Goal: Task Accomplishment & Management: Use online tool/utility

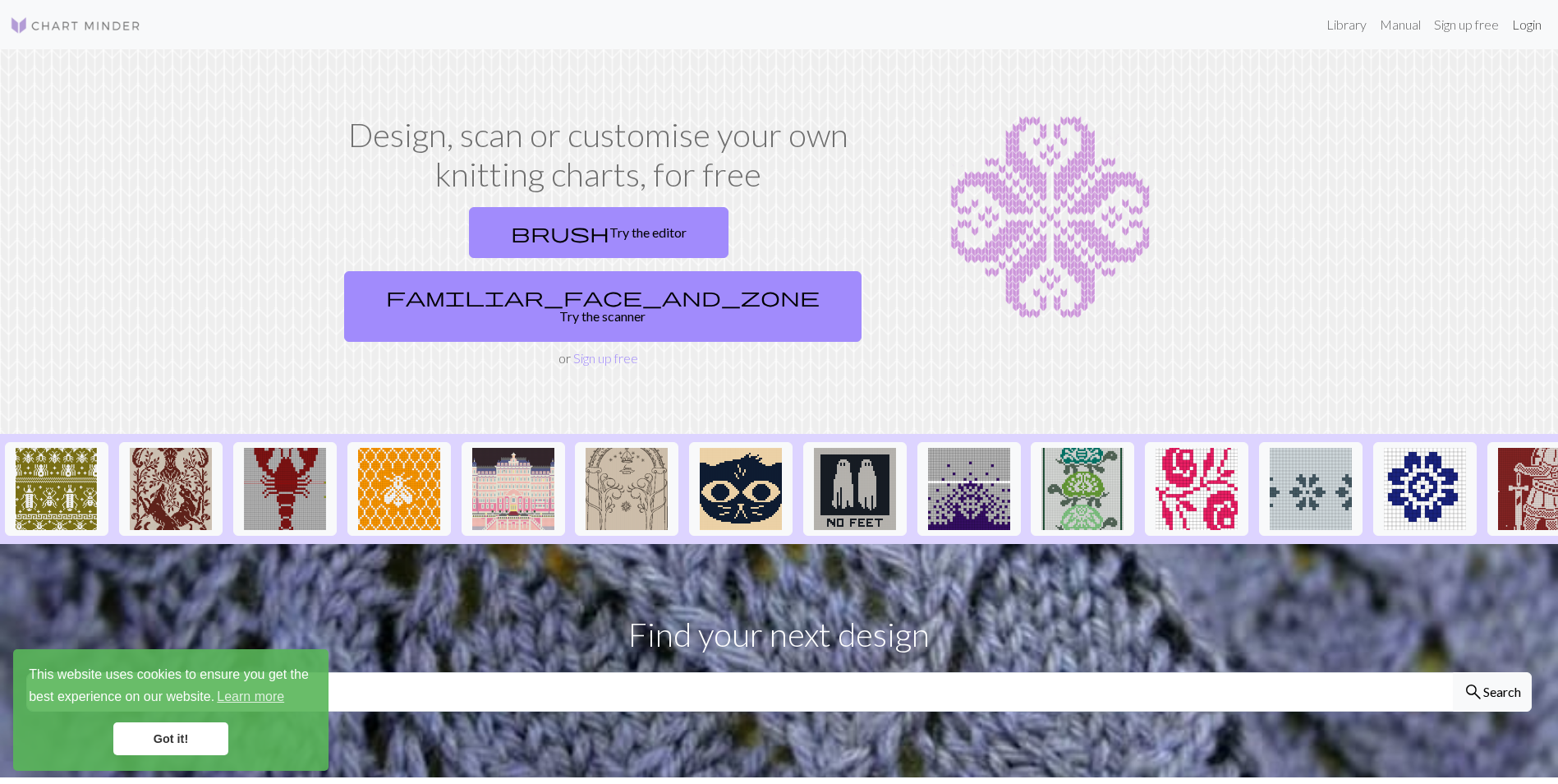
click at [1521, 28] on link "Login" at bounding box center [1527, 25] width 43 height 33
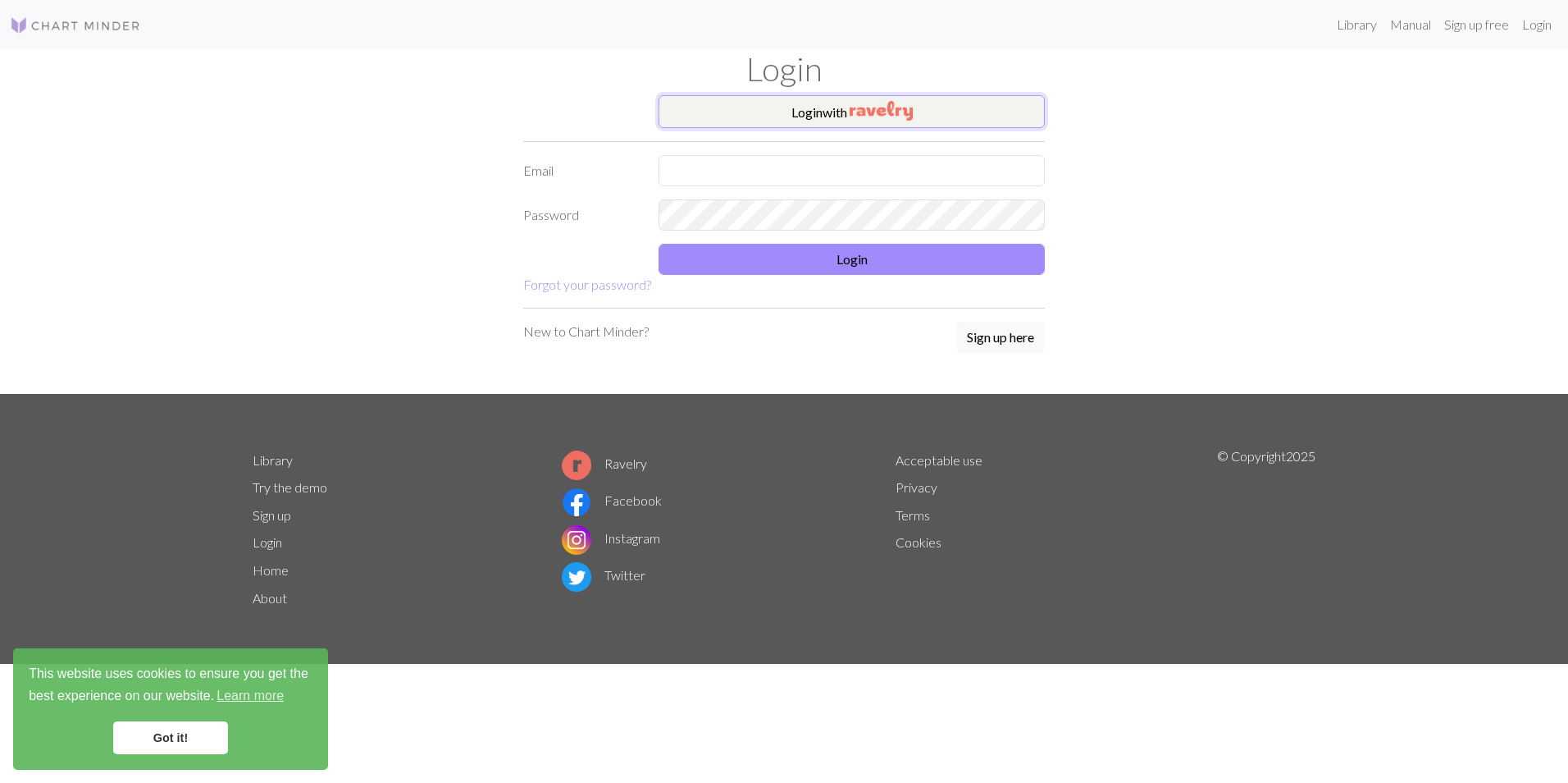
click at [906, 114] on img "button" at bounding box center [880, 111] width 63 height 20
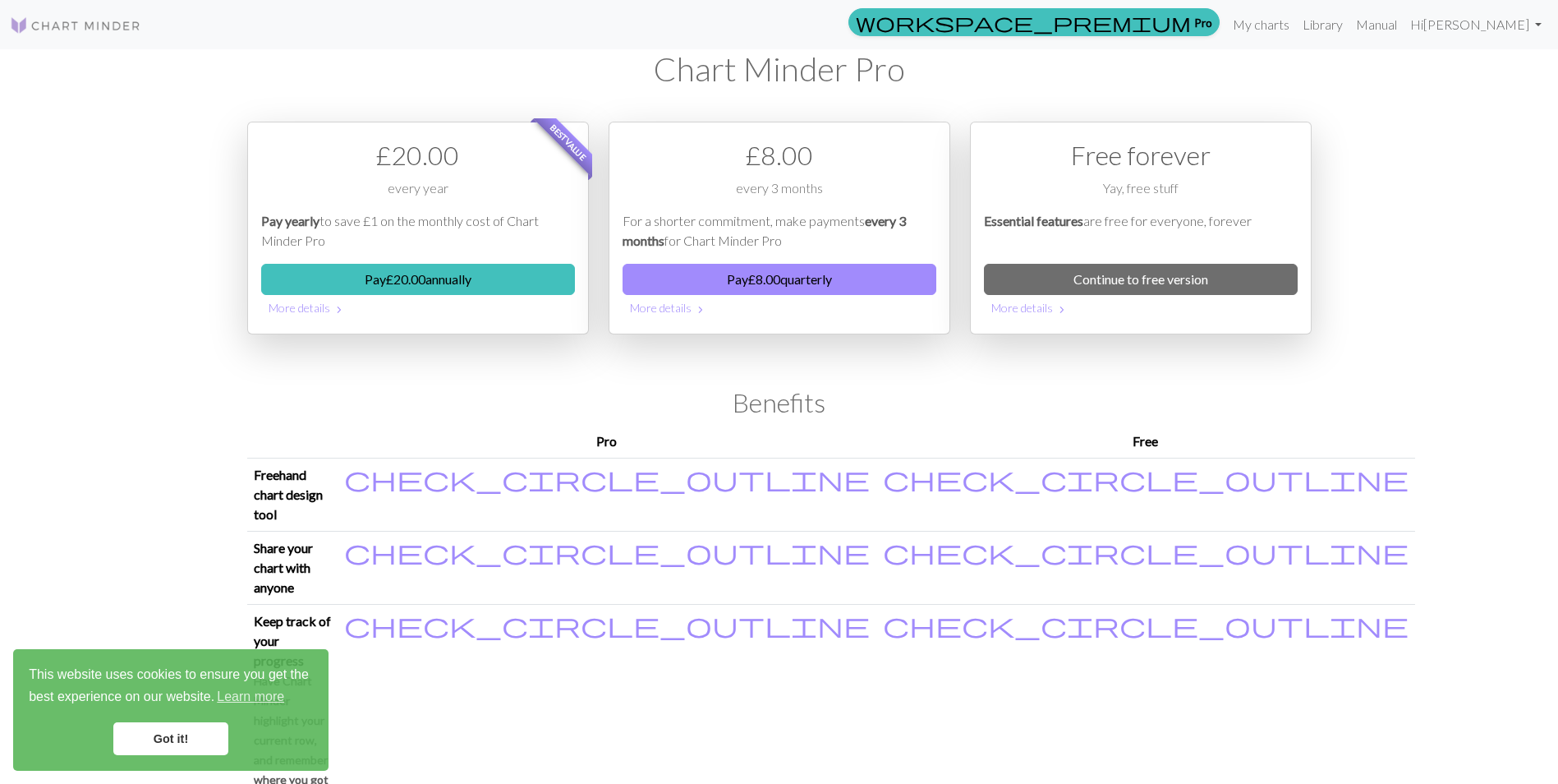
click at [179, 743] on link "Got it!" at bounding box center [171, 738] width 115 height 33
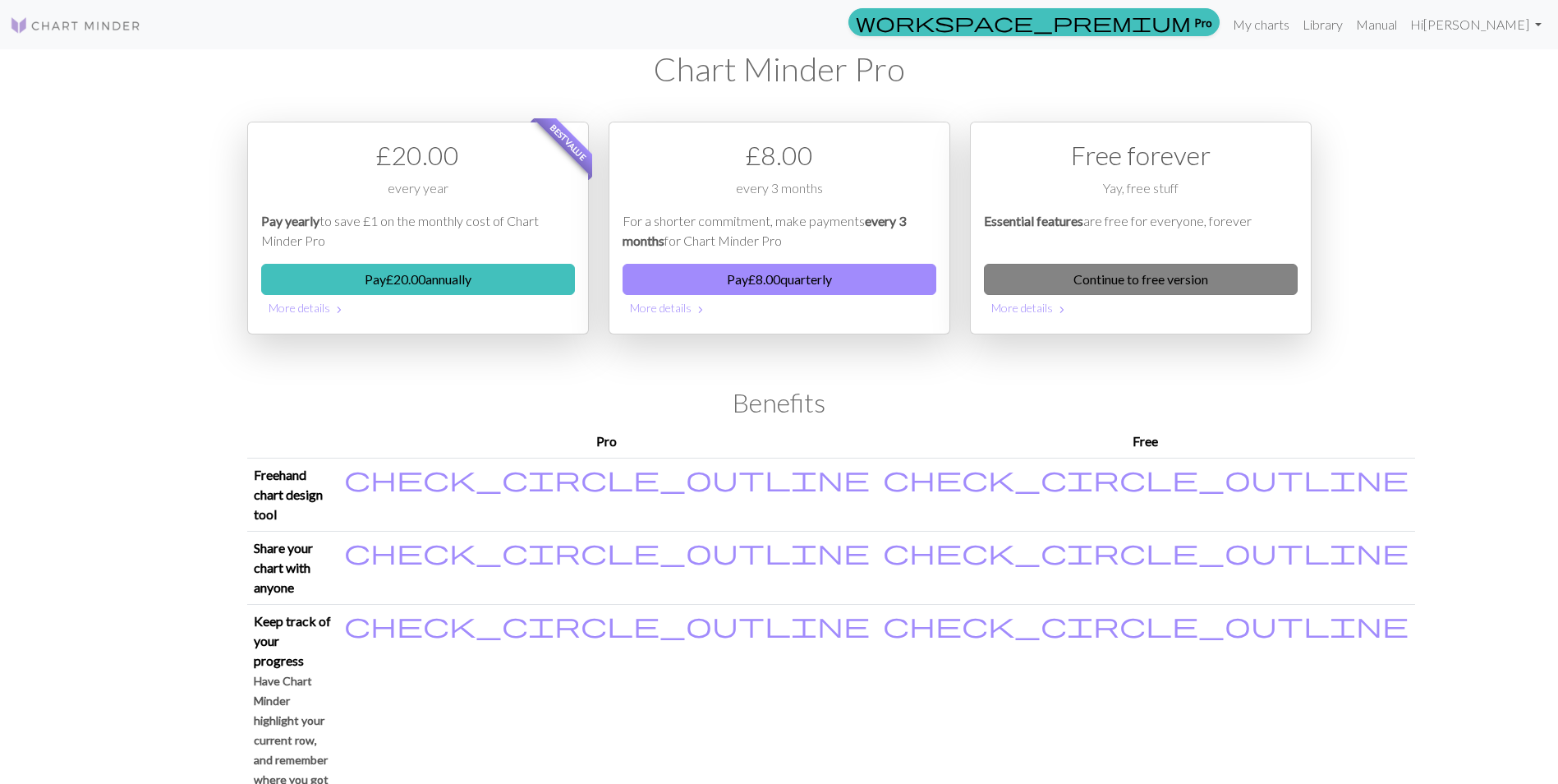
click at [1144, 273] on link "Continue to free version" at bounding box center [1141, 279] width 314 height 31
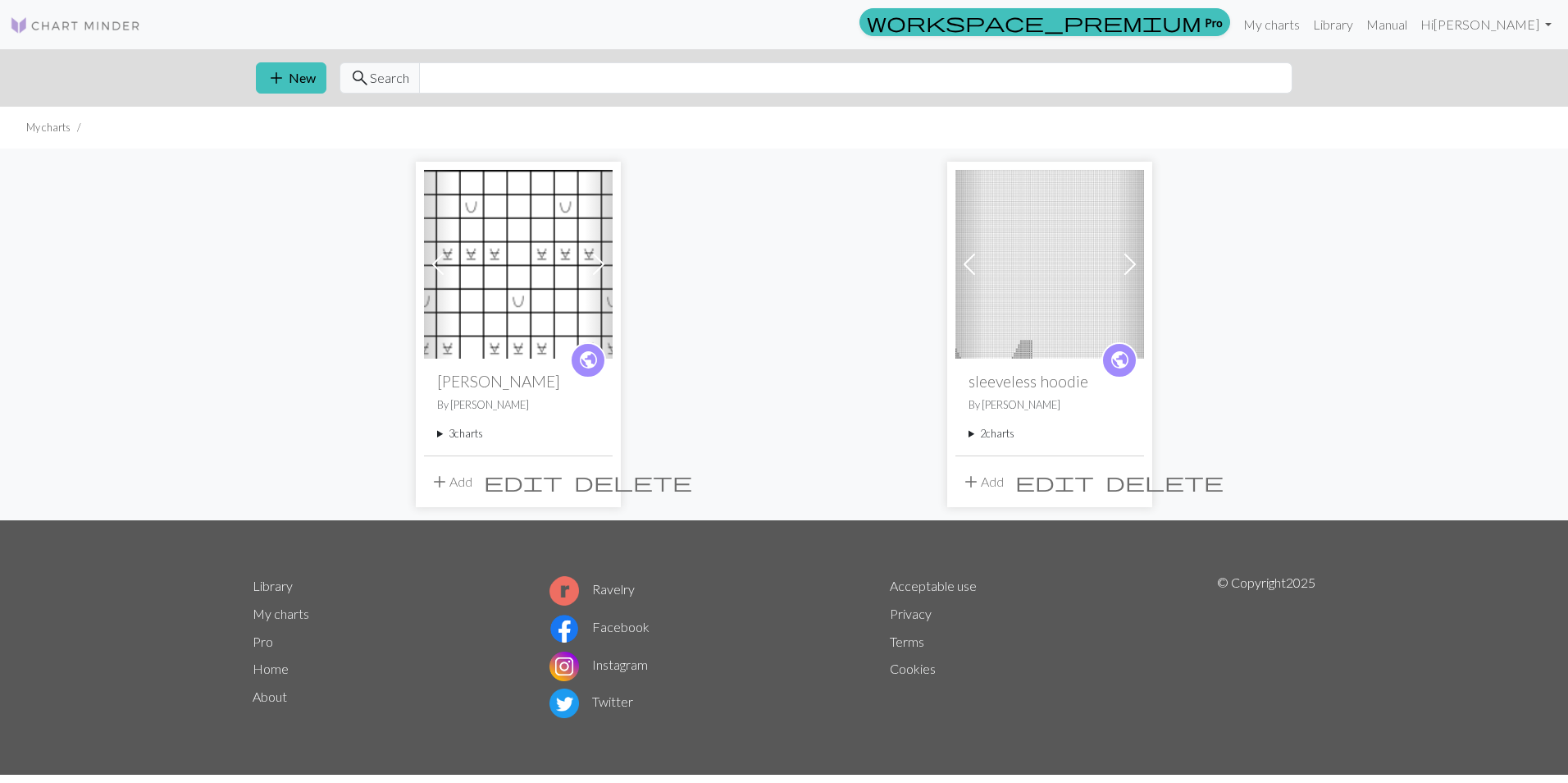
click at [528, 301] on img at bounding box center [518, 263] width 189 height 189
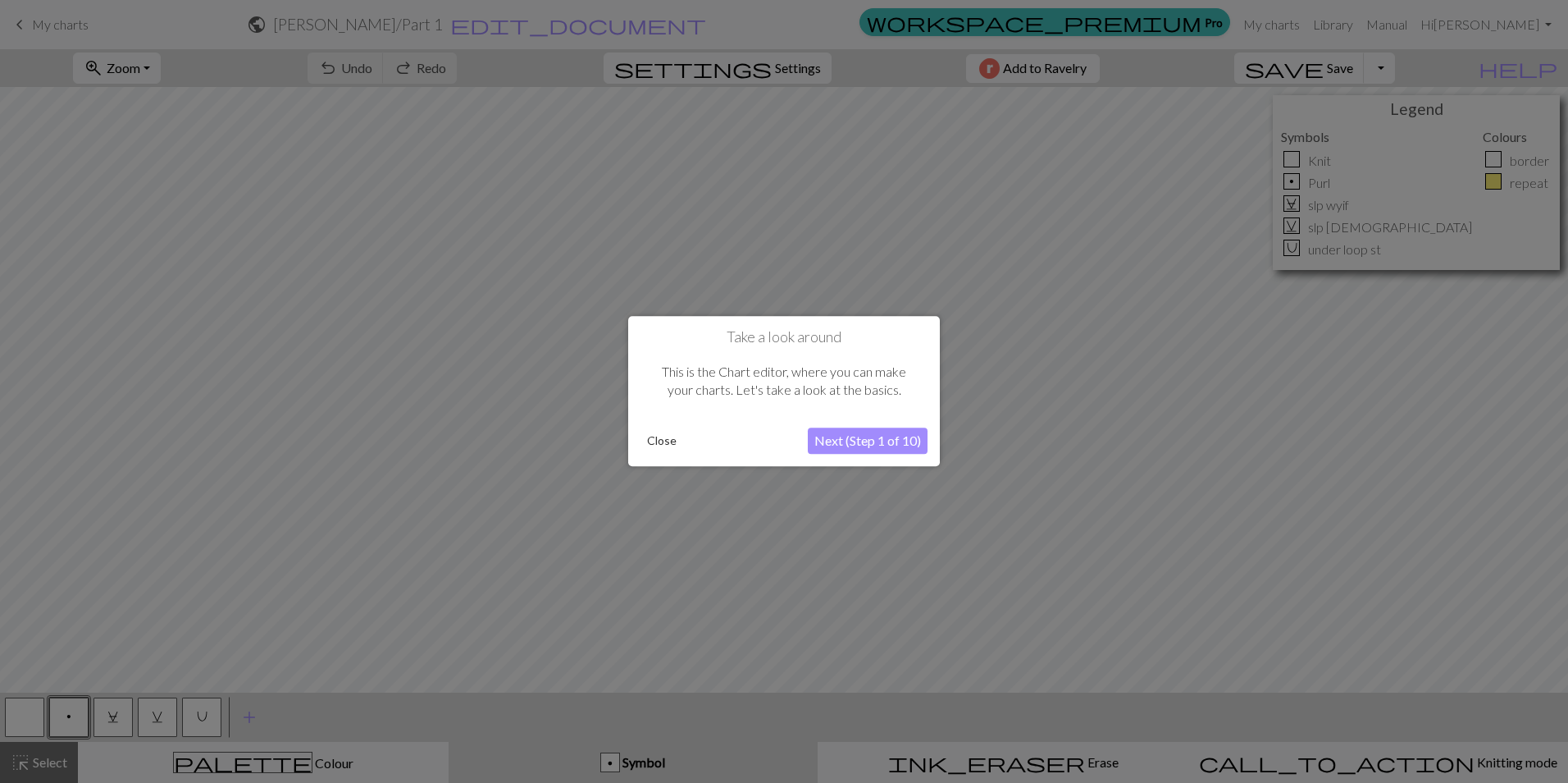
click at [861, 452] on button "Next (Step 1 of 10)" at bounding box center [866, 441] width 119 height 26
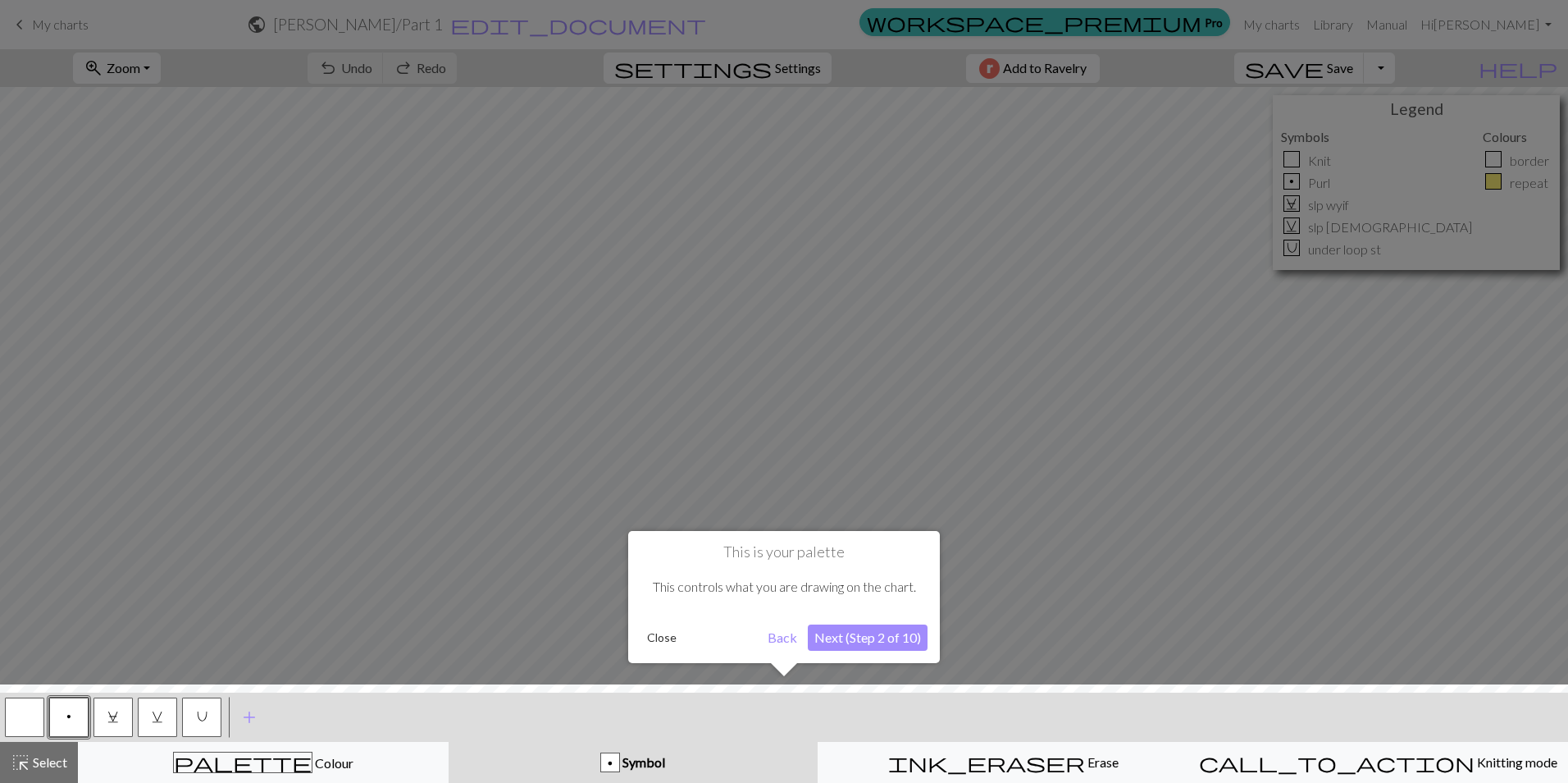
click at [651, 640] on button "Close" at bounding box center [661, 637] width 43 height 25
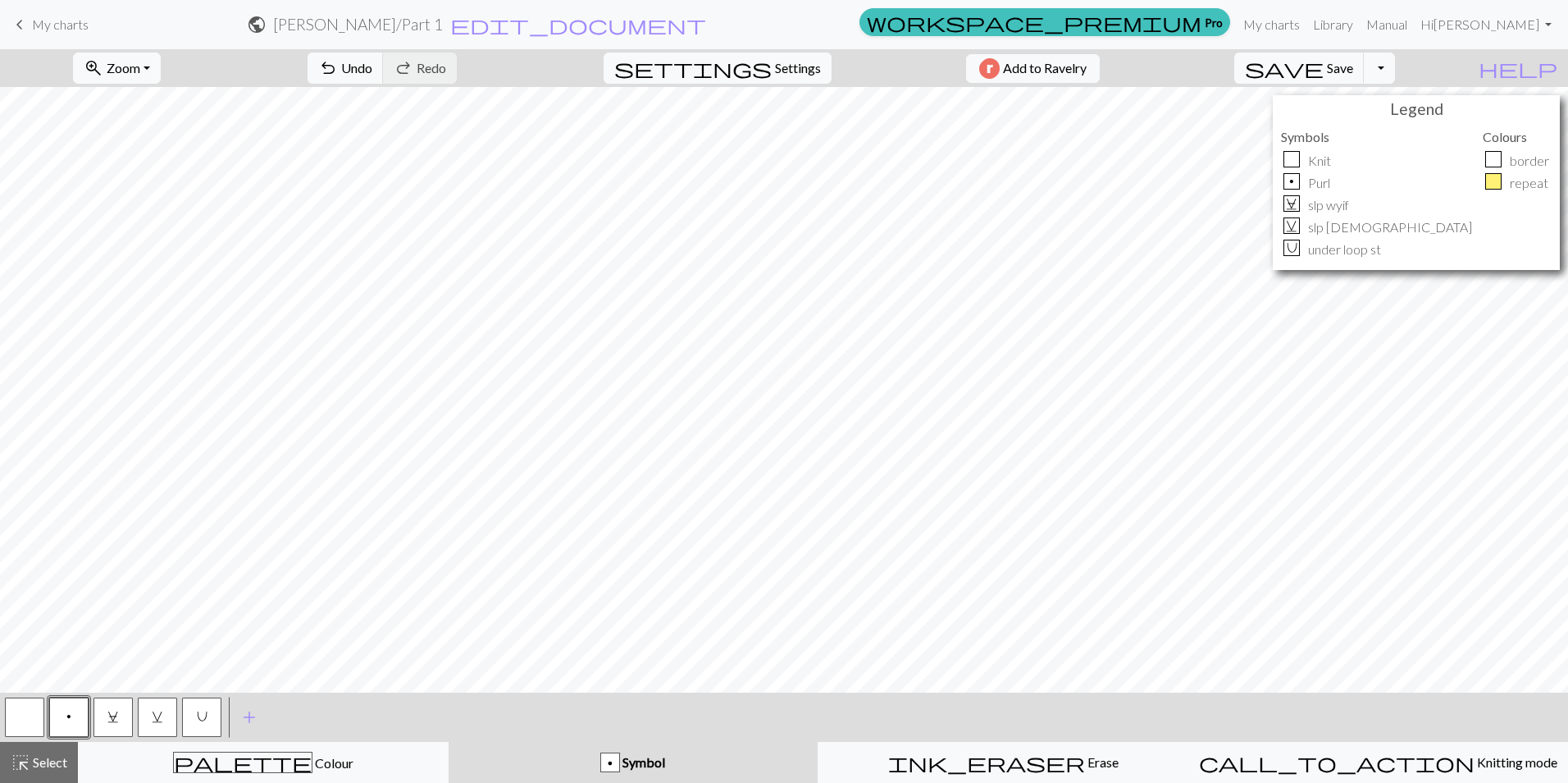
click at [9, 715] on button "button" at bounding box center [24, 716] width 39 height 39
